Goal: Communication & Community: Answer question/provide support

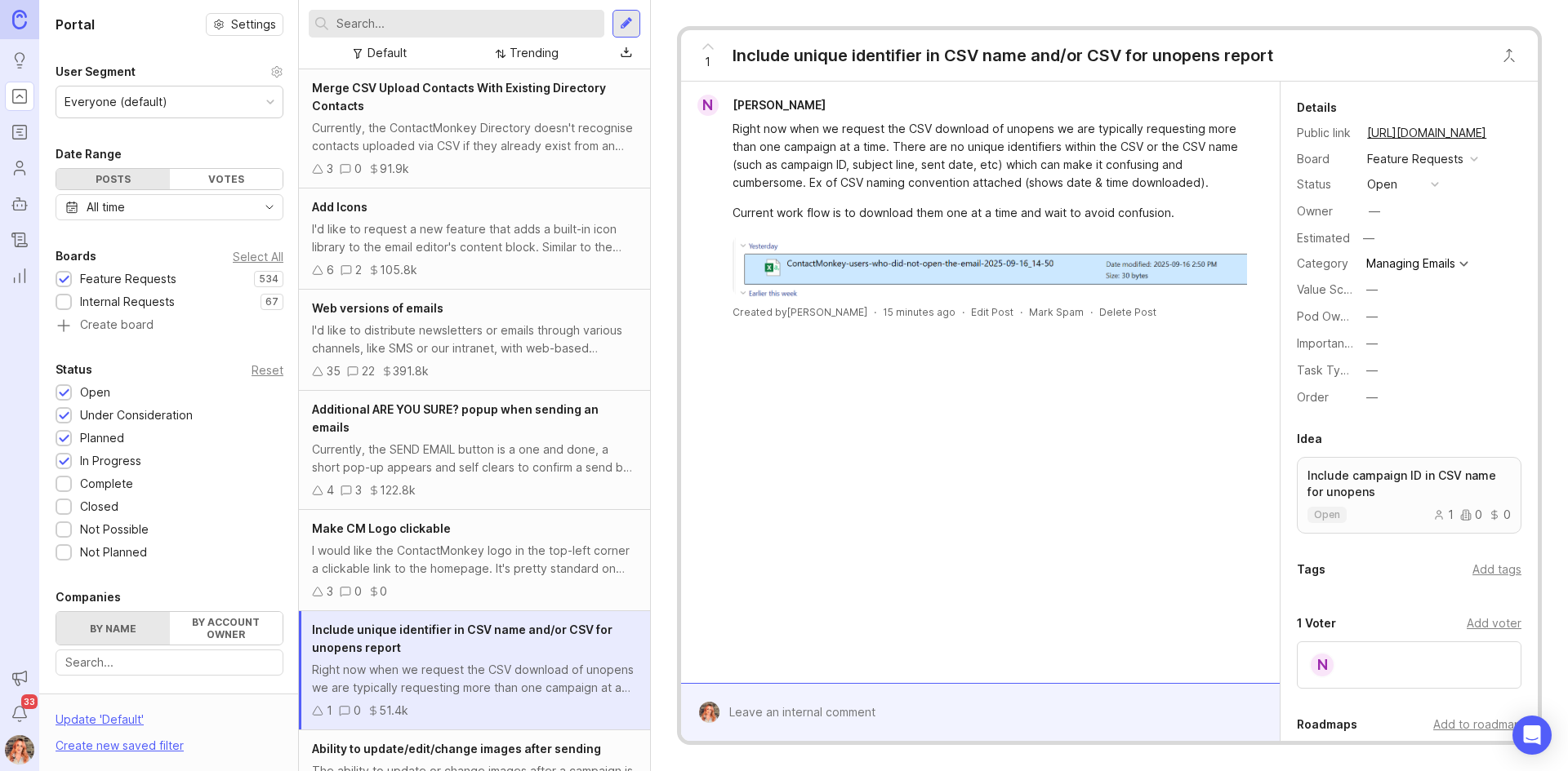
drag, startPoint x: 1361, startPoint y: 319, endPoint x: 1360, endPoint y: 306, distance: 13.0
click at [1359, 308] on div "Pod Ownership —" at bounding box center [1409, 316] width 225 height 23
click at [1377, 320] on div "—" at bounding box center [1372, 317] width 12 height 18
click at [1395, 373] on Experience "Sender Experience" at bounding box center [1402, 375] width 82 height 30
drag, startPoint x: 1373, startPoint y: 214, endPoint x: 1378, endPoint y: 207, distance: 8.6
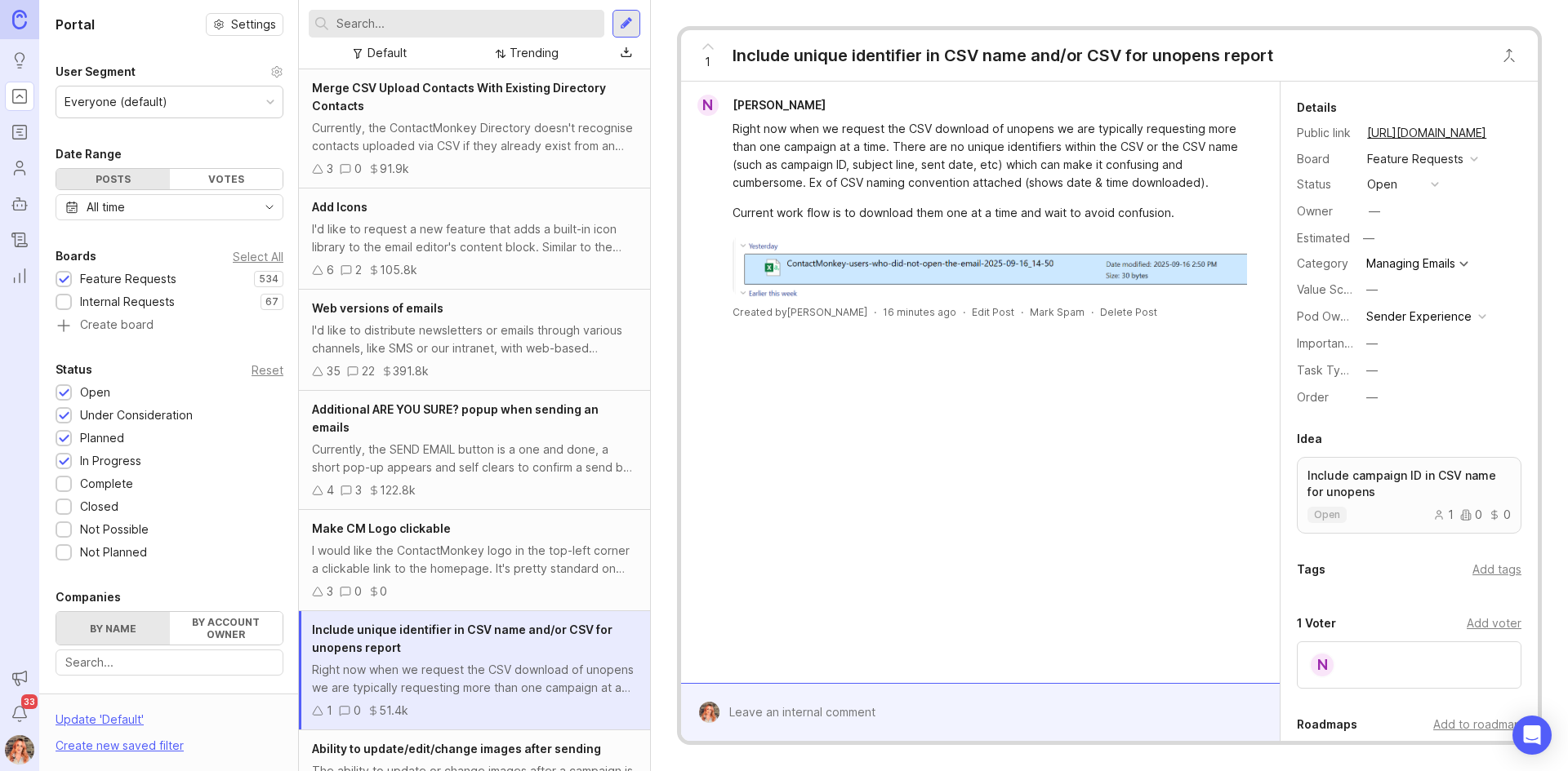
click at [1373, 214] on div "—" at bounding box center [1374, 212] width 12 height 18
type input "bron"
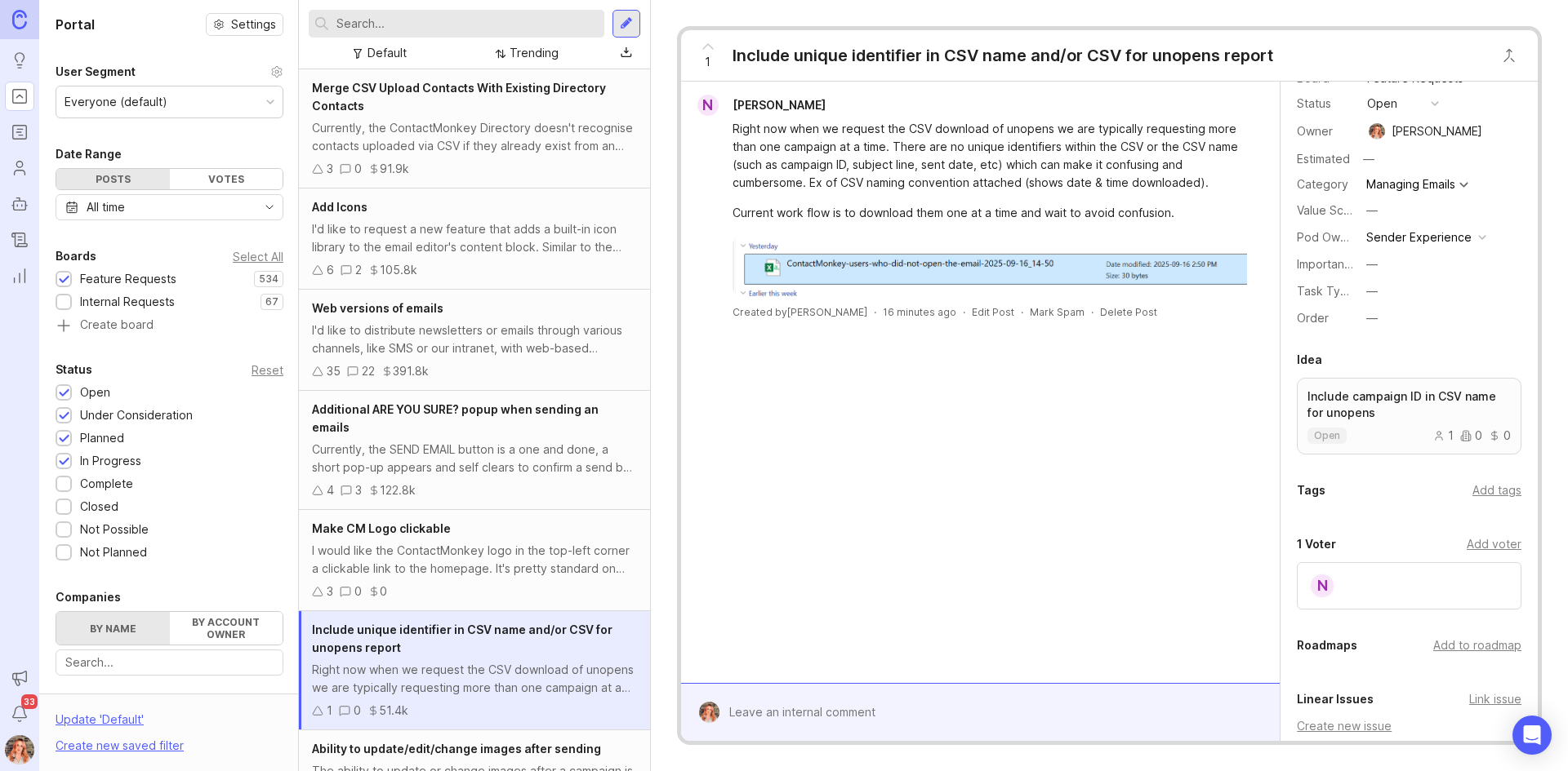
scroll to position [82, 0]
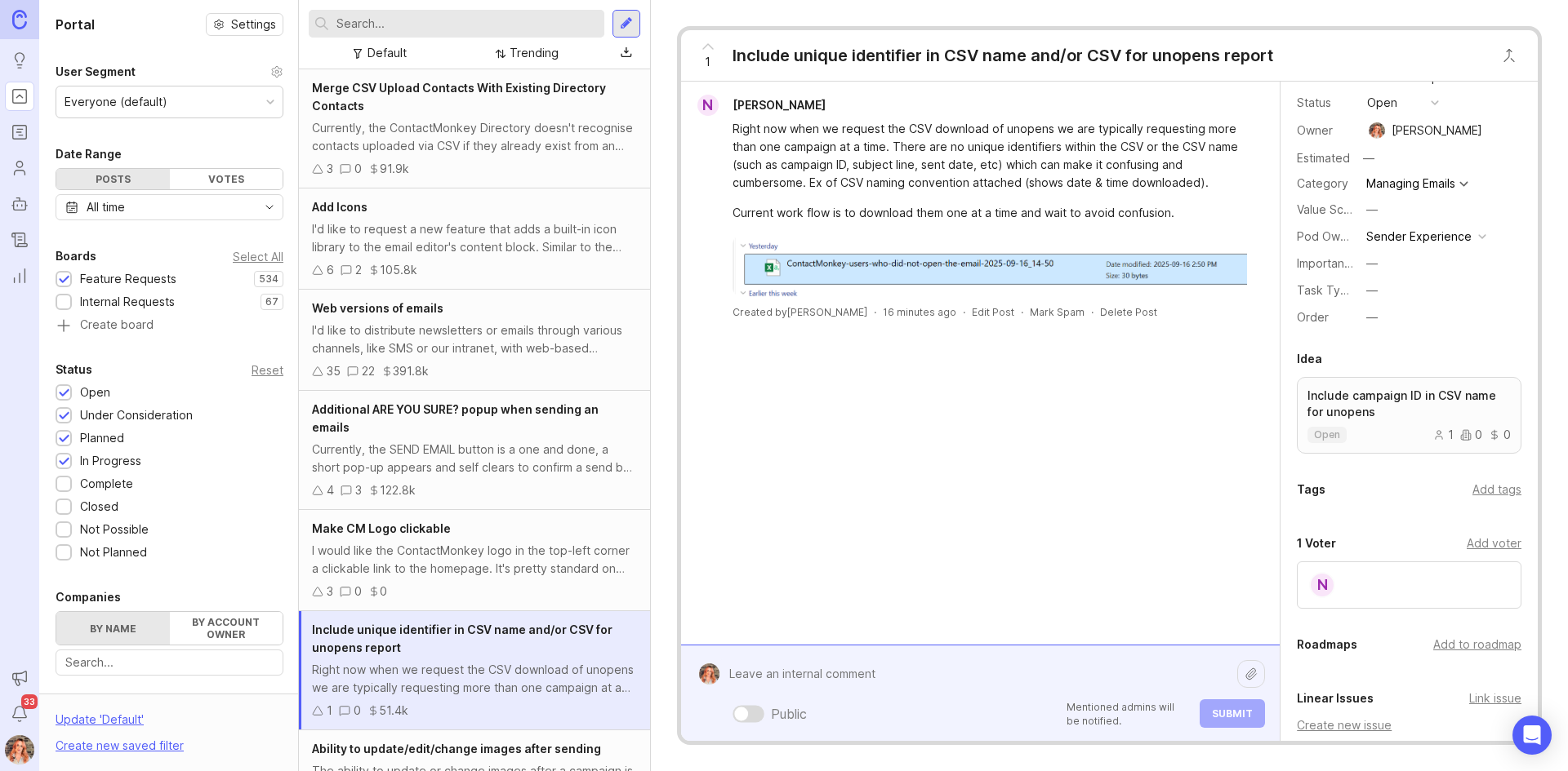
click at [843, 709] on div "Public Mentioned admins will be notified. Submit" at bounding box center [992, 693] width 545 height 69
click at [923, 681] on textarea "Thanks [PERSON_NAME]! The mainp" at bounding box center [979, 673] width 518 height 31
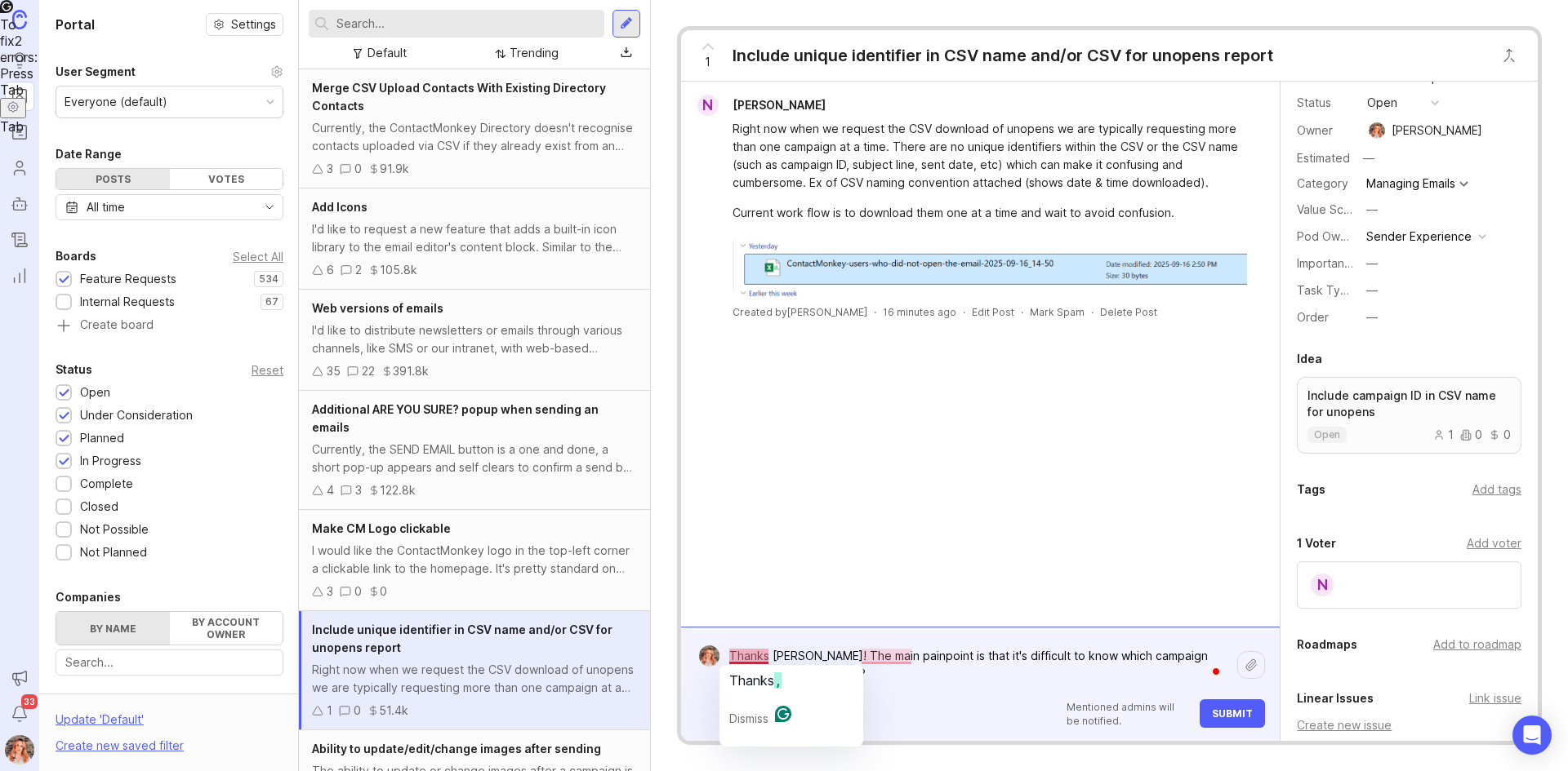
drag, startPoint x: 804, startPoint y: 654, endPoint x: 776, endPoint y: 661, distance: 28.9
click at [776, 661] on textarea "Thanks [PERSON_NAME]! The main painpoint is that it's difficult to know which c…" at bounding box center [979, 665] width 518 height 49
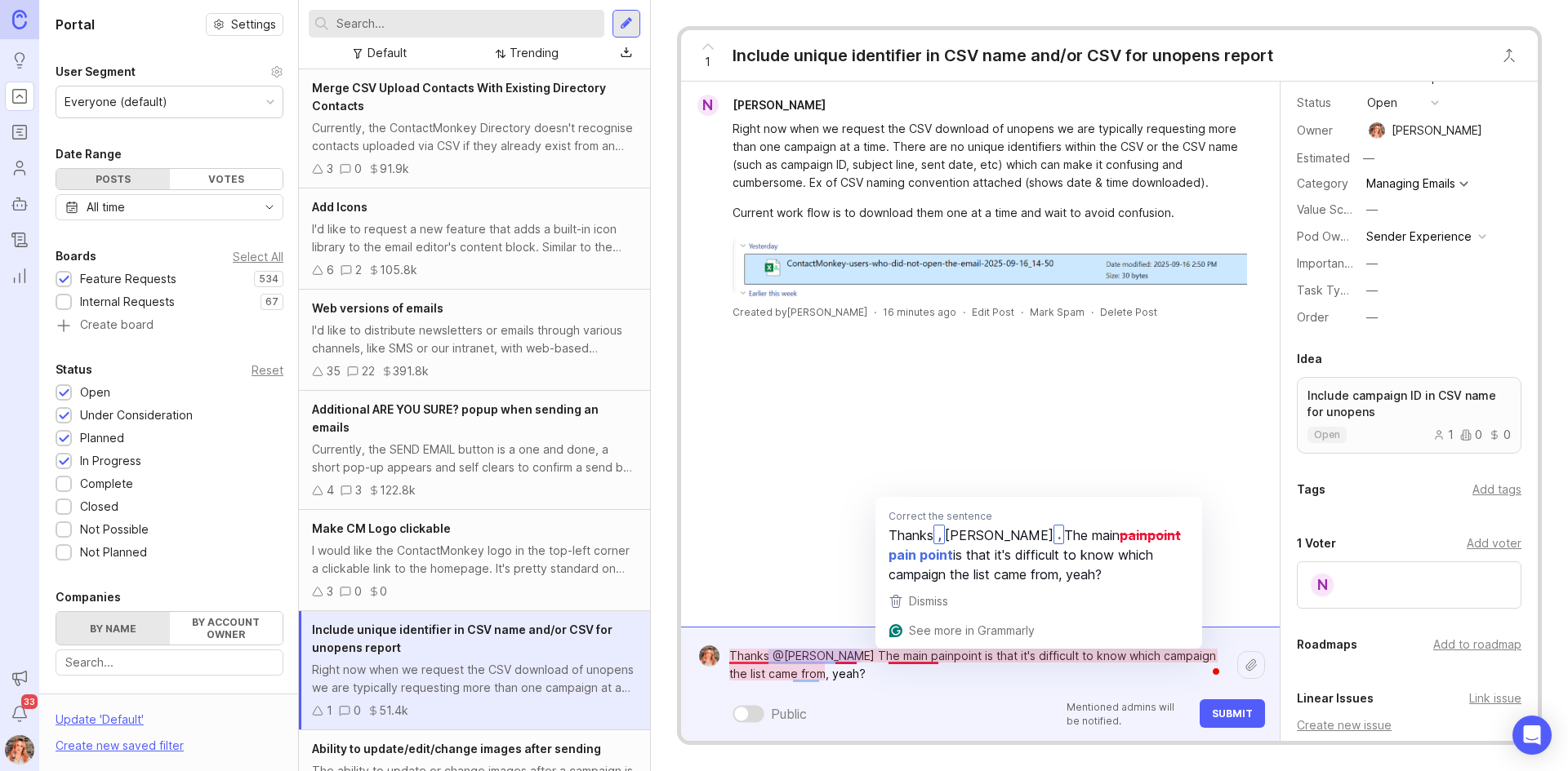
click at [912, 659] on textarea "Thanks [PERSON_NAME] The main painpoint is that it's difficult to know which ca…" at bounding box center [979, 665] width 518 height 49
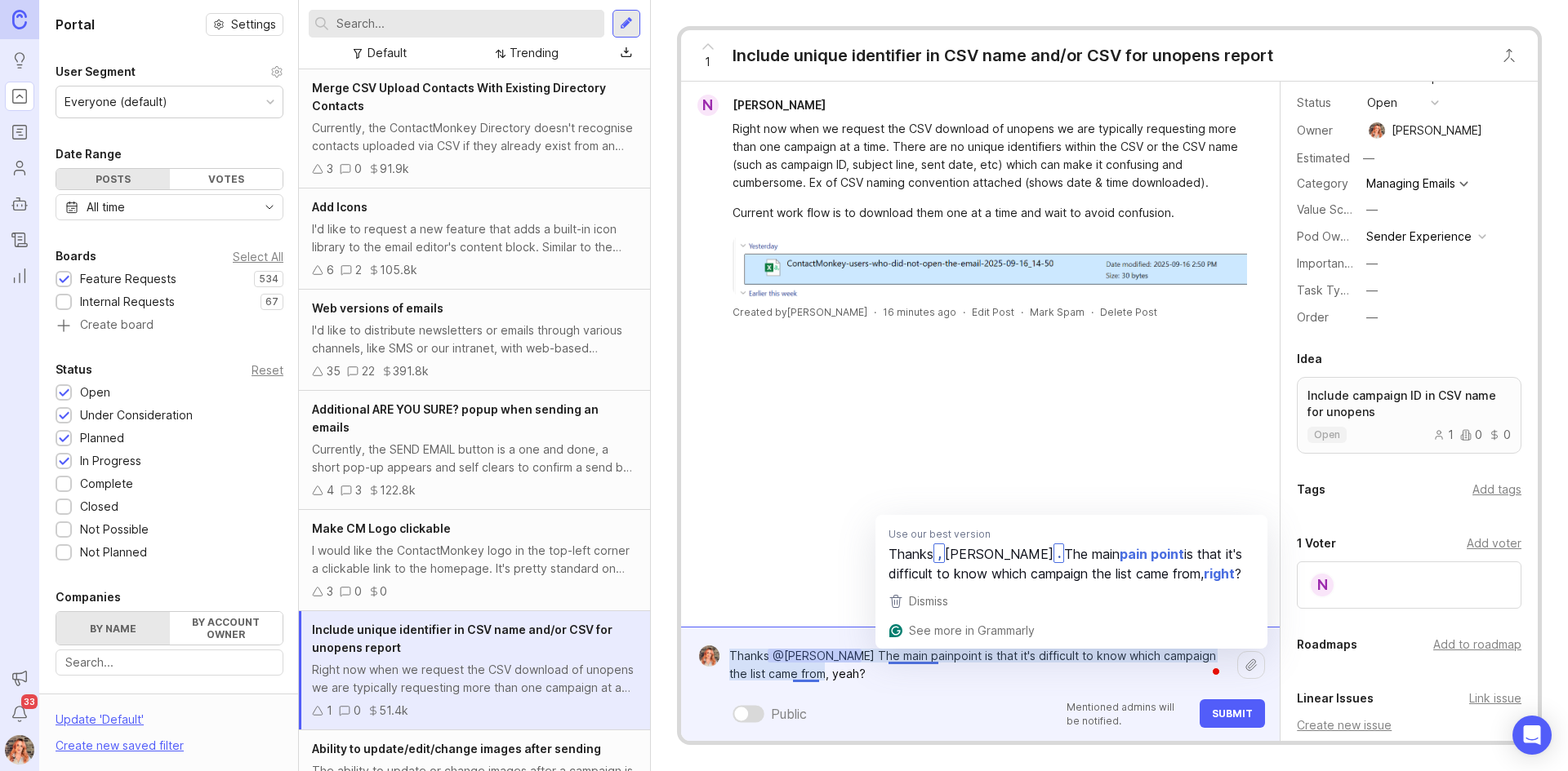
click at [912, 656] on textarea "Thanks [PERSON_NAME] The main painpoint is that it's difficult to know which ca…" at bounding box center [979, 665] width 518 height 49
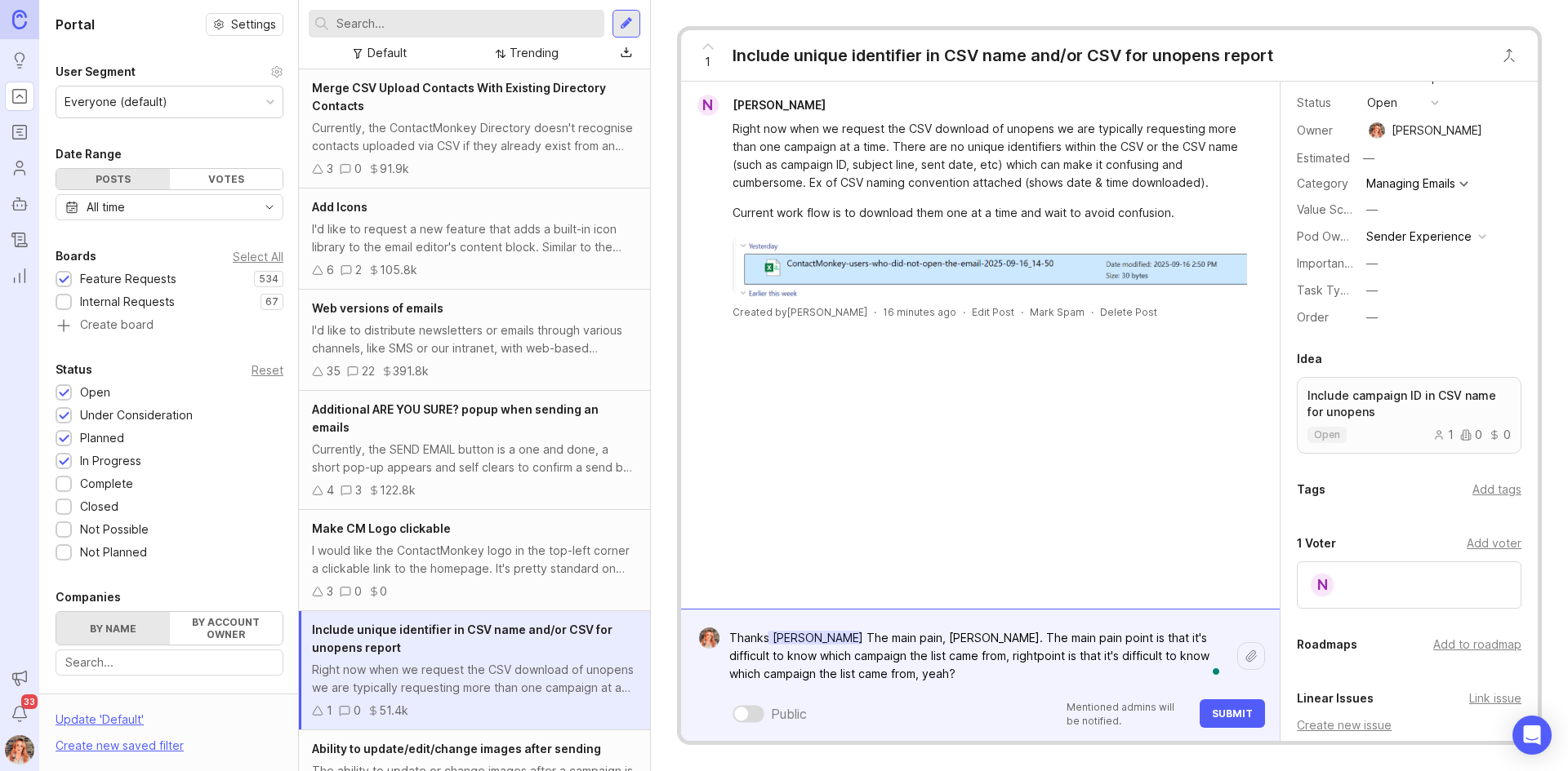
type textarea "Thanks [PERSON_NAME] The main pain, [PERSON_NAME]. The main pain point is that …"
click at [1232, 711] on span "Submit" at bounding box center [1232, 713] width 41 height 13
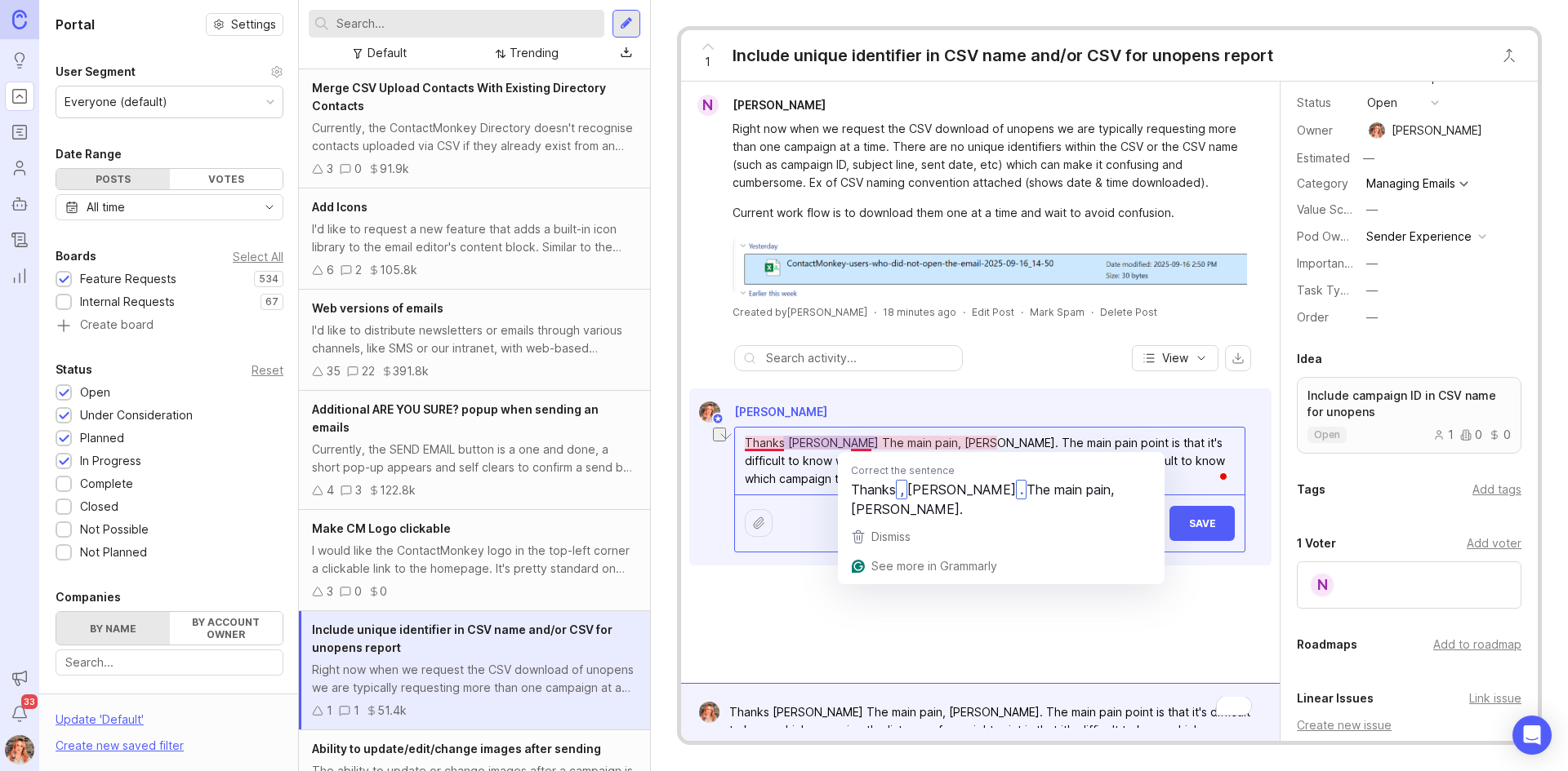
drag, startPoint x: 999, startPoint y: 446, endPoint x: 899, endPoint y: 427, distance: 101.8
click at [869, 436] on textarea "Thanks [PERSON_NAME] The main pain, [PERSON_NAME]. The main pain point is that …" at bounding box center [989, 461] width 509 height 67
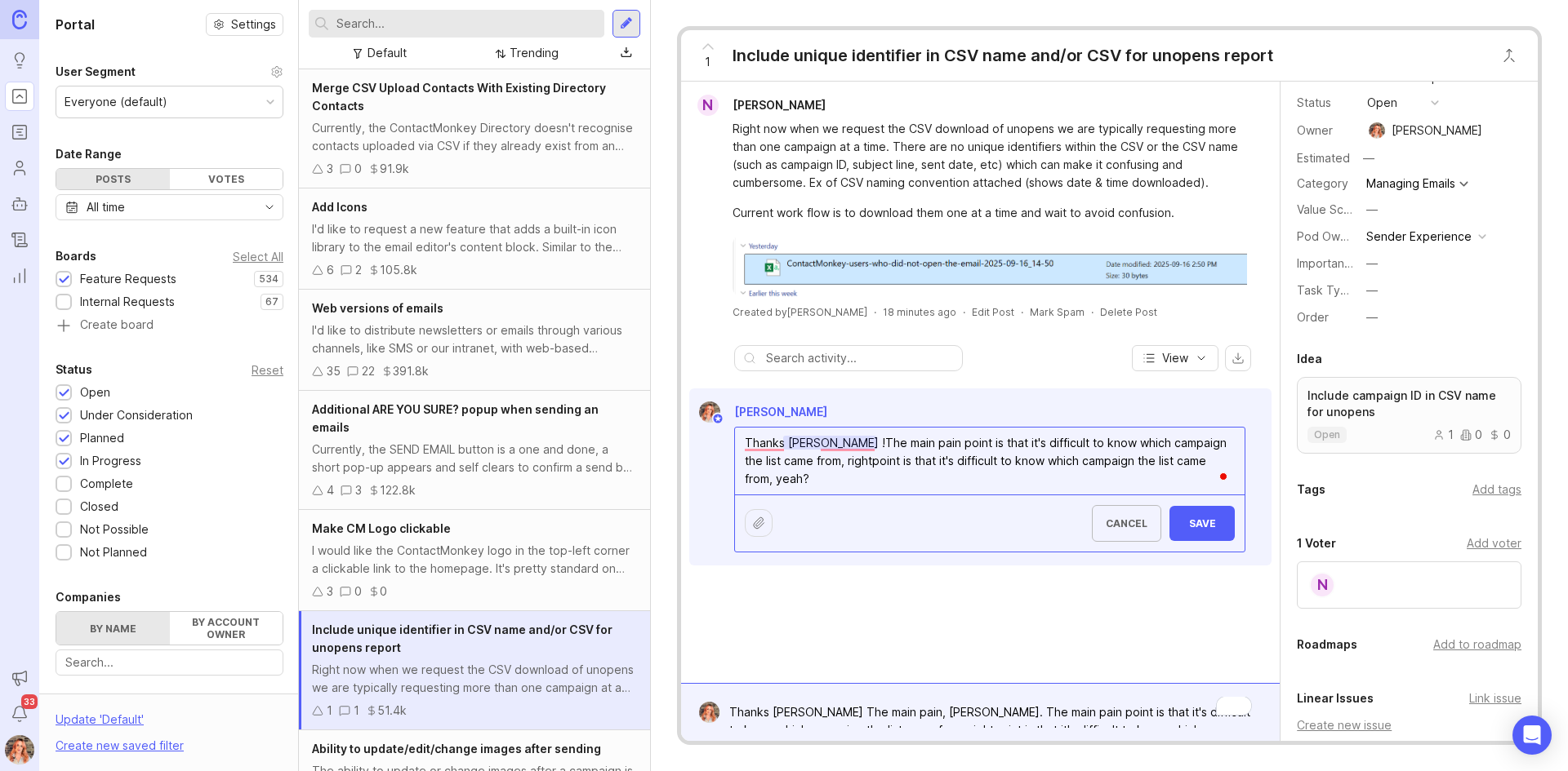
type textarea "Thanks [PERSON_NAME] !The main pain point is that it's difficult to know which …"
click at [1199, 533] on button "Save" at bounding box center [1202, 523] width 65 height 35
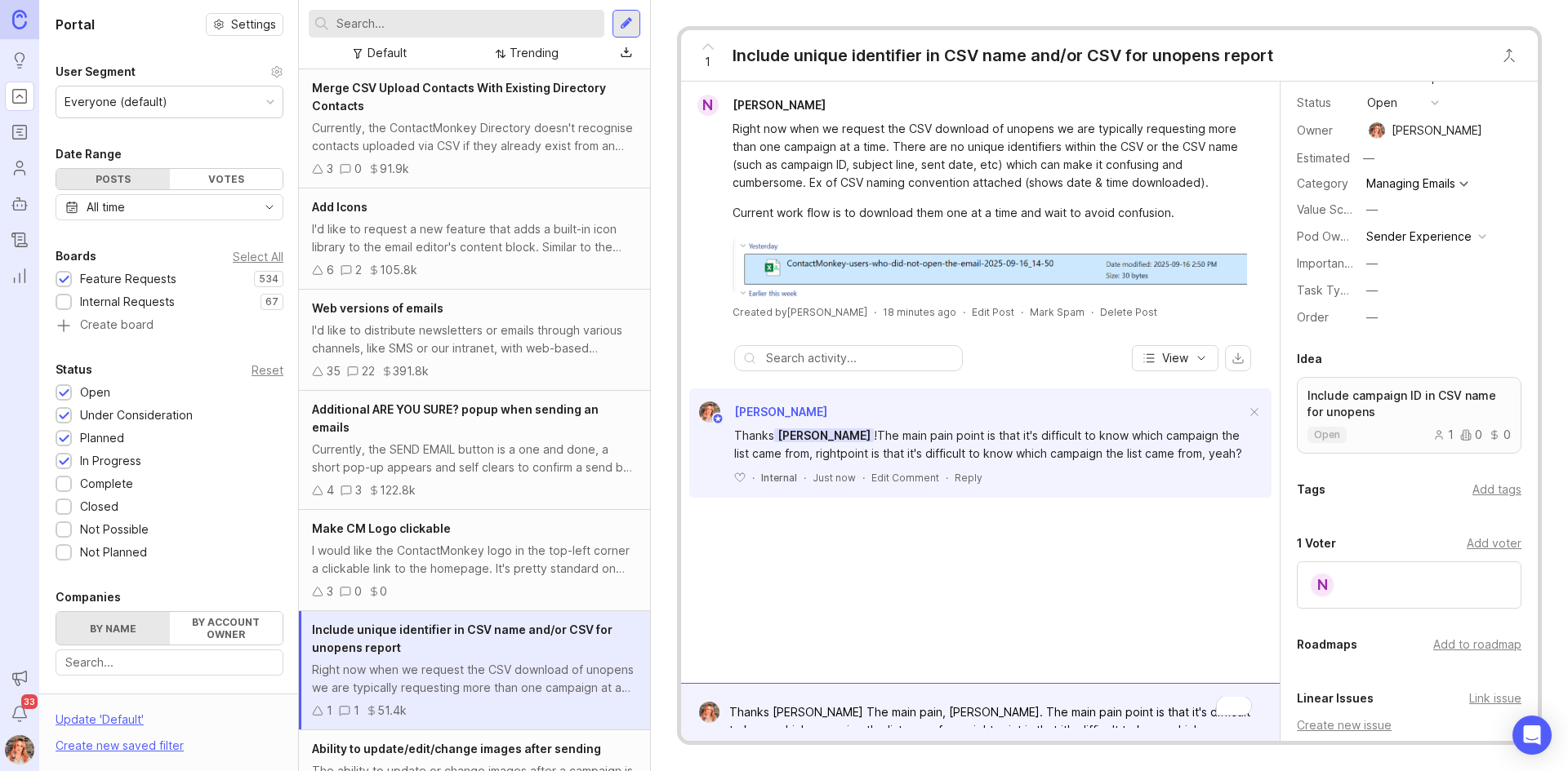
click at [903, 489] on div "[PERSON_NAME] W Thanks [PERSON_NAME] !The main pain point is that it's difficul…" at bounding box center [979, 443] width 582 height 109
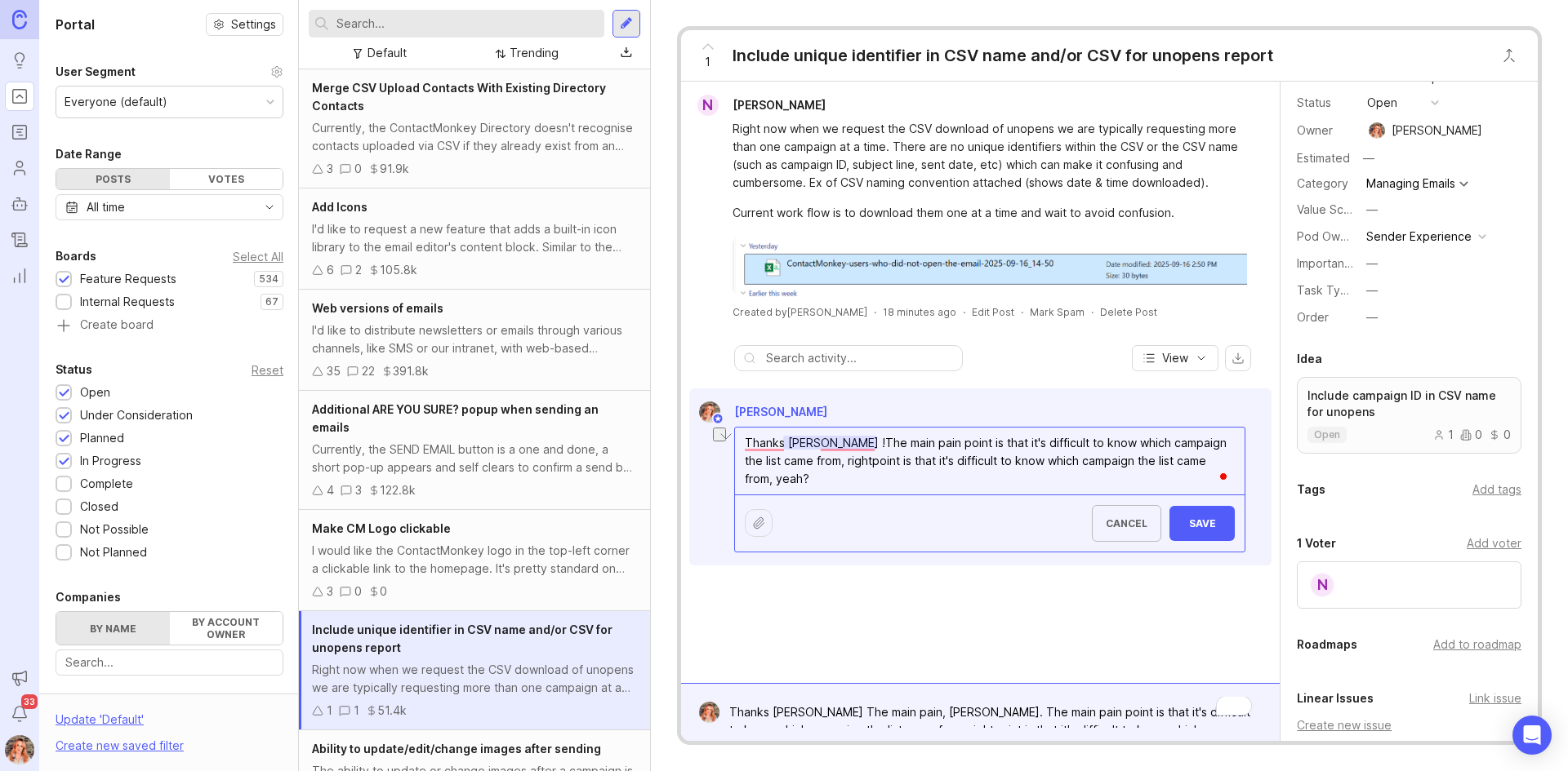
drag, startPoint x: 830, startPoint y: 464, endPoint x: 1234, endPoint y: 463, distance: 404.0
click at [1234, 463] on textarea "Thanks [PERSON_NAME] !The main pain point is that it's difficult to know which …" at bounding box center [989, 461] width 509 height 67
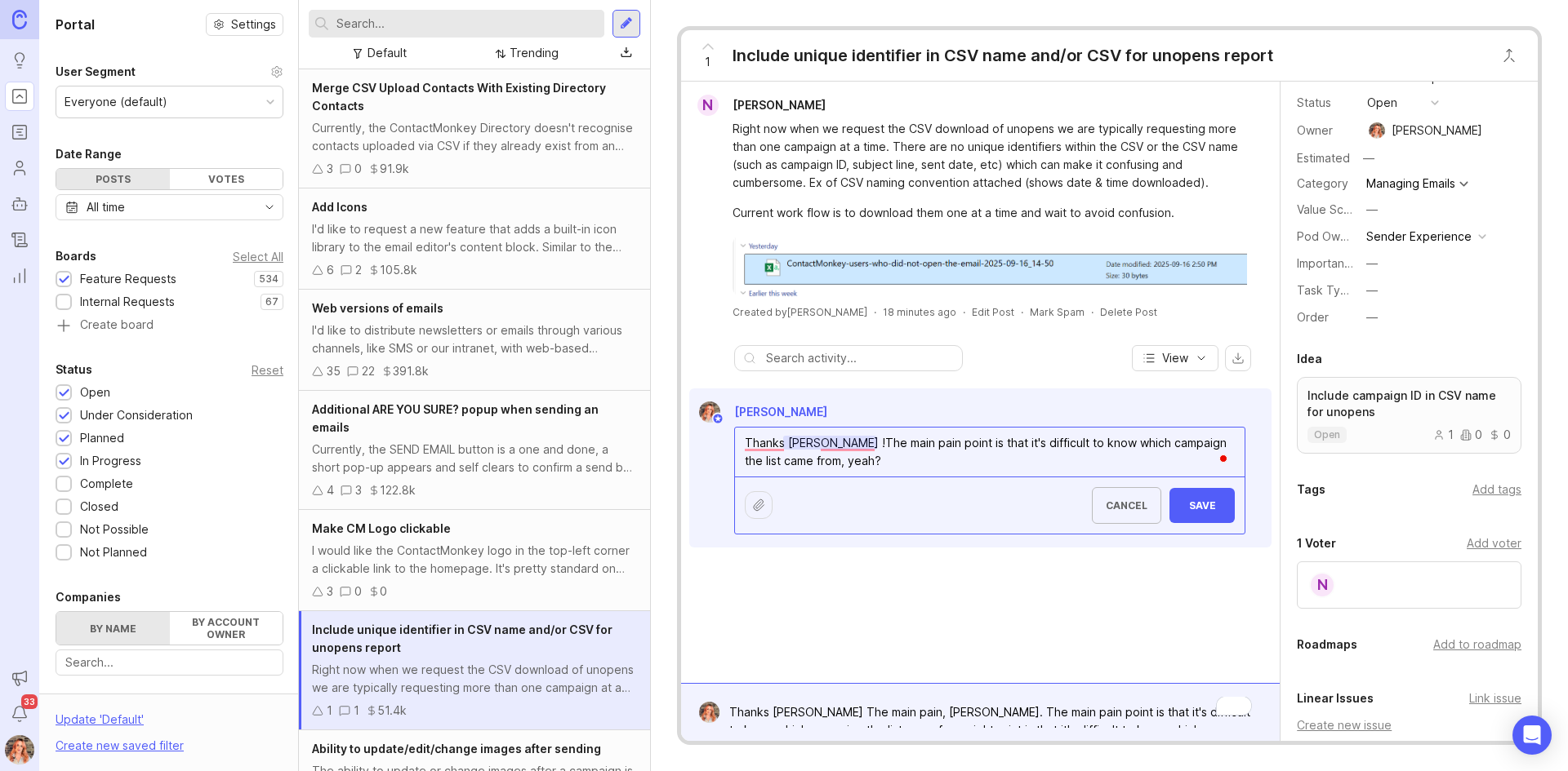
type textarea "Thanks [PERSON_NAME] !The main pain point is that it's difficult to know which …"
click at [1198, 511] on button "Save" at bounding box center [1202, 506] width 65 height 35
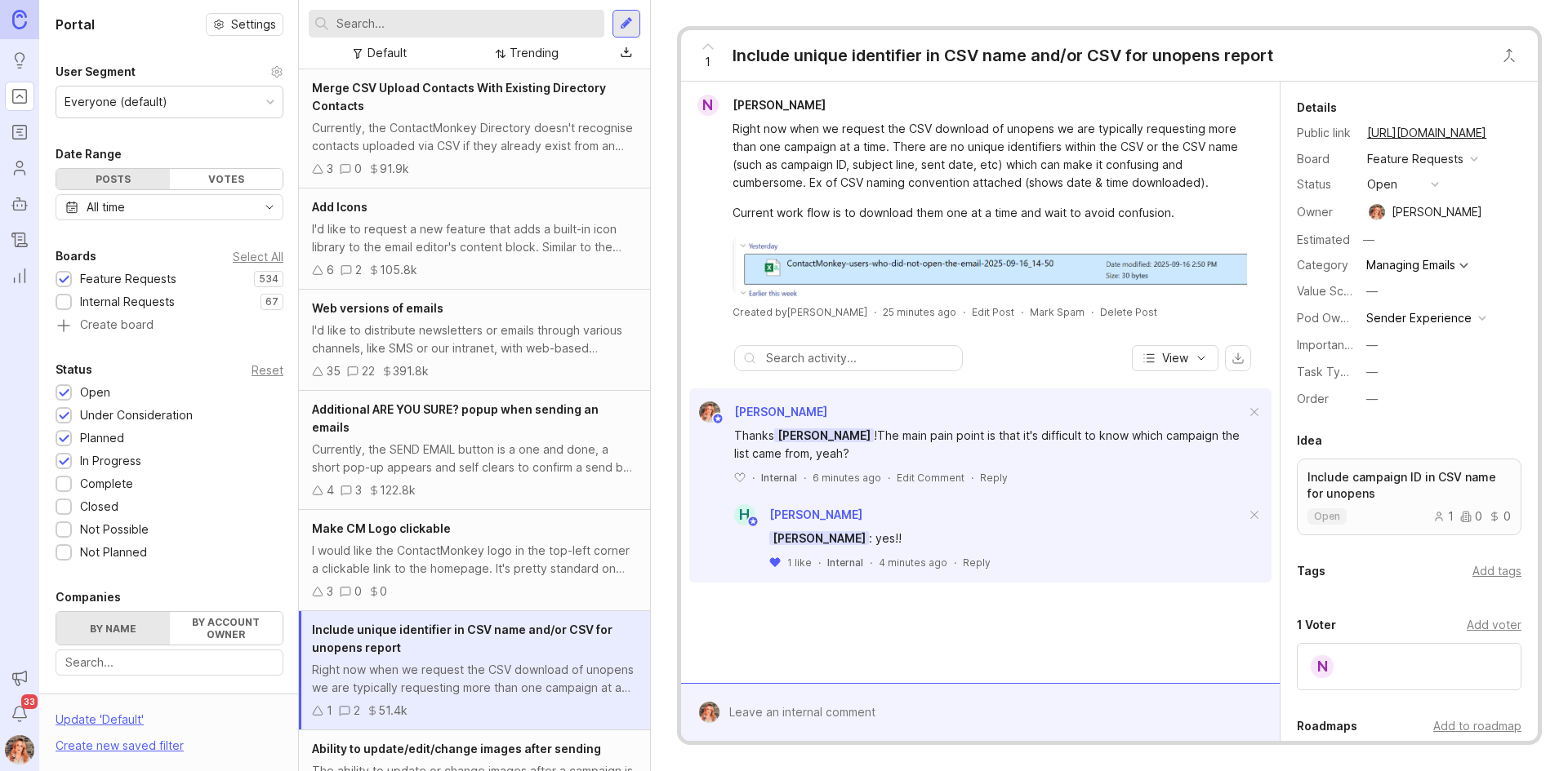
click at [948, 566] on div "1 like · Internal · 4 minutes ago · Reply" at bounding box center [1007, 562] width 476 height 14
click at [978, 562] on div "Reply" at bounding box center [976, 562] width 28 height 14
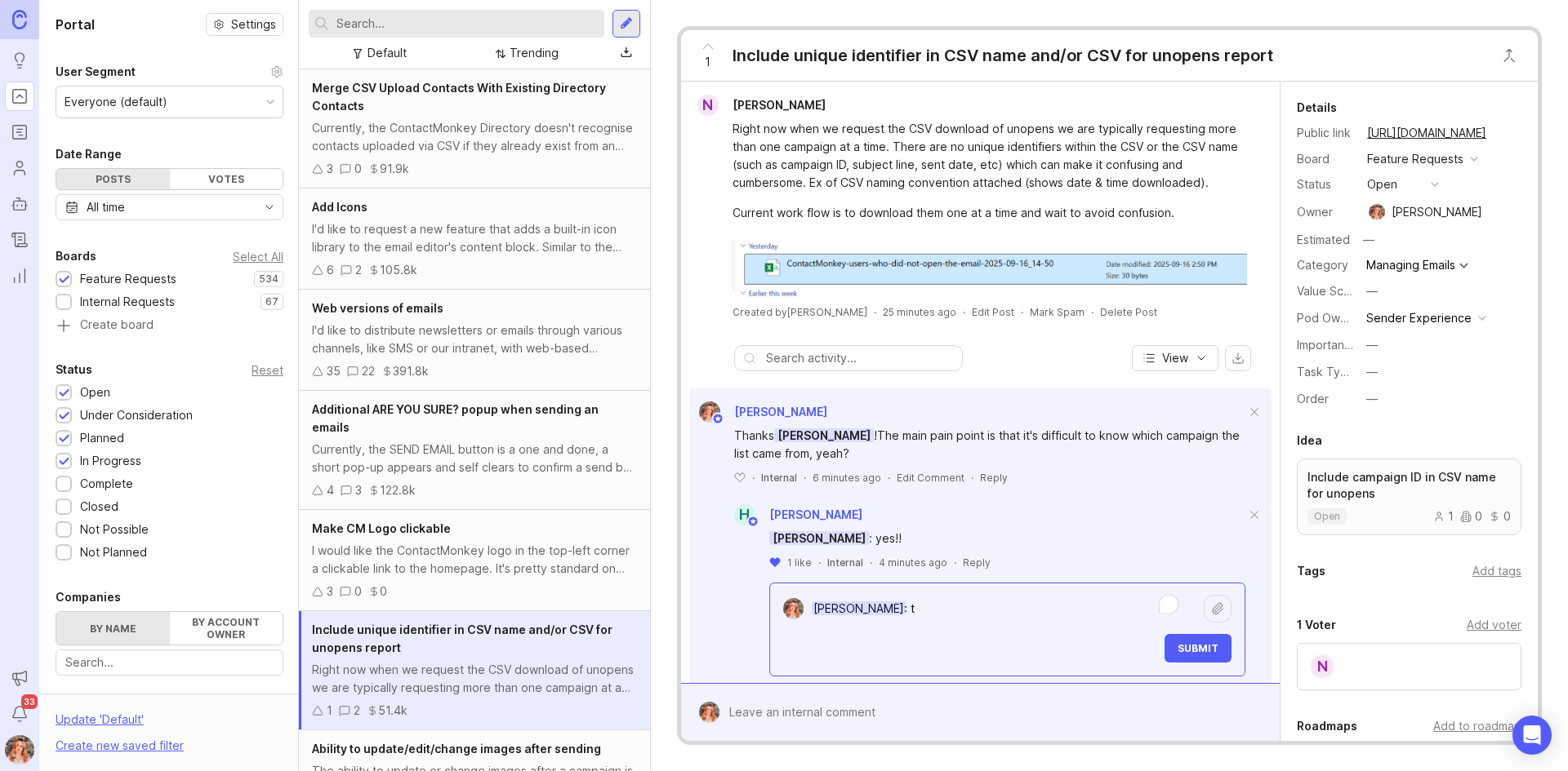
type textarea "Haley Knox: ty"
